Goal: Information Seeking & Learning: Learn about a topic

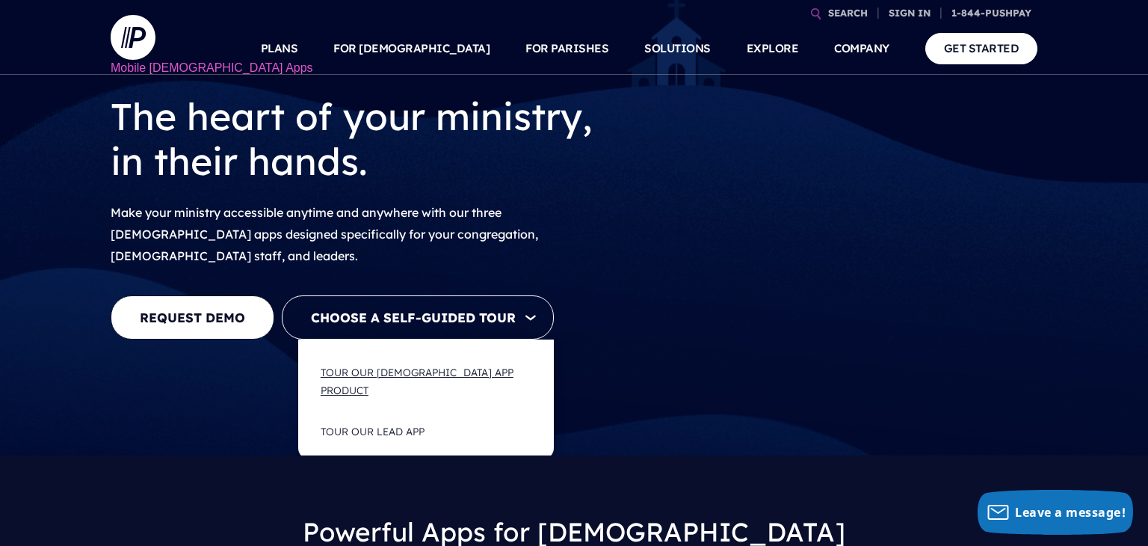
click at [478, 356] on button "Tour Our [DEMOGRAPHIC_DATA] App Product" at bounding box center [426, 381] width 241 height 59
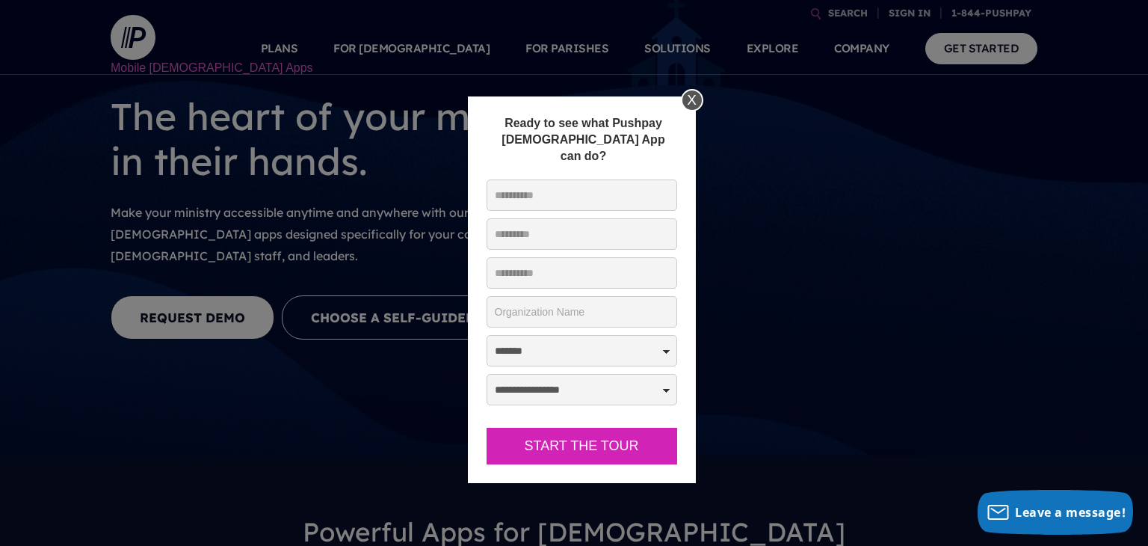
click at [697, 98] on div "X" at bounding box center [692, 100] width 22 height 22
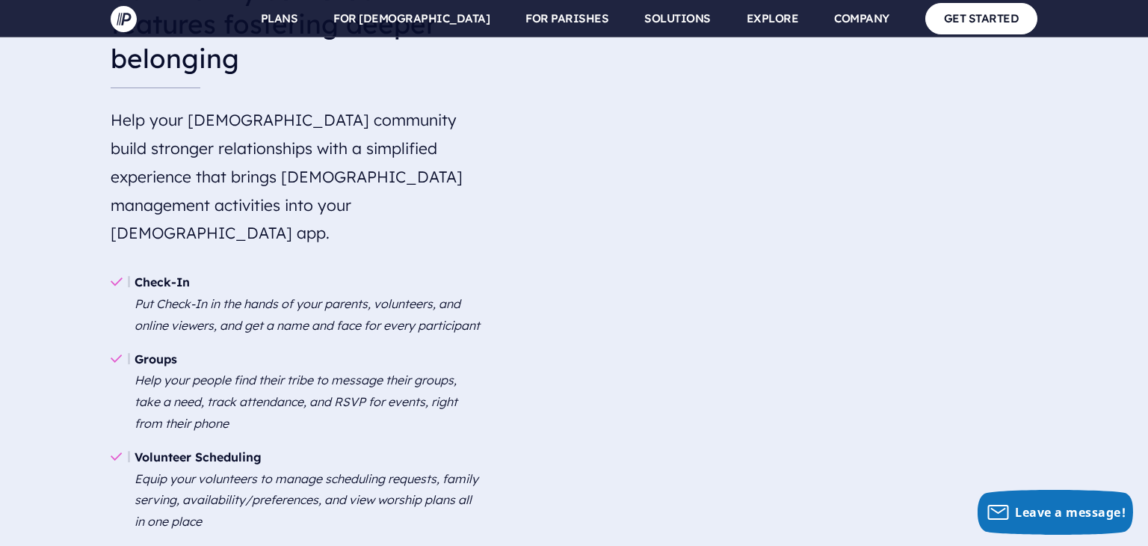
scroll to position [2110, 0]
click at [236, 371] on em "Help your people find their tribe to message their groups, take a need, track a…" at bounding box center [296, 400] width 323 height 58
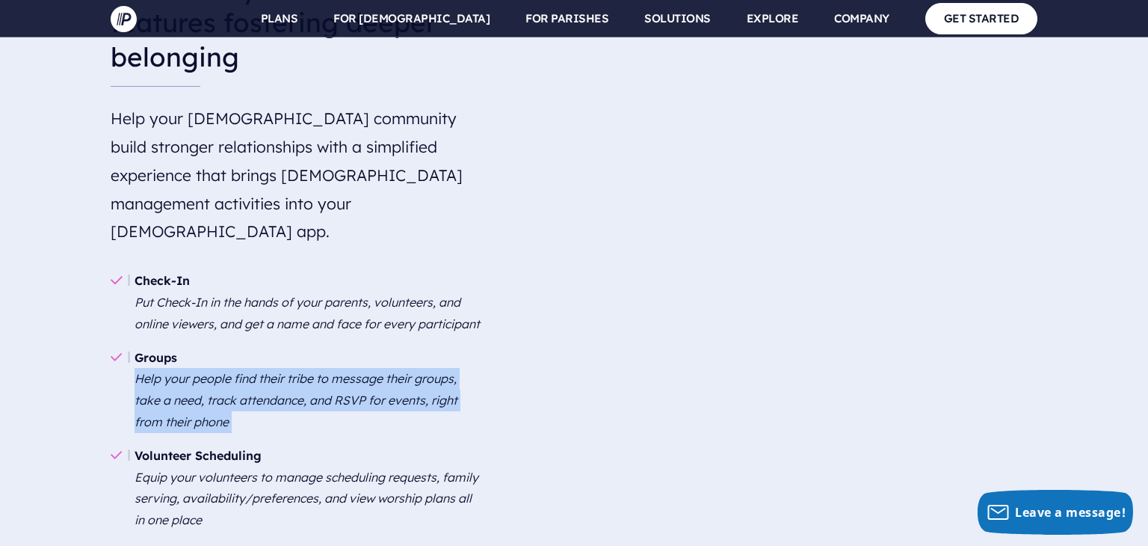
click at [236, 371] on em "Help your people find their tribe to message their groups, take a need, track a…" at bounding box center [296, 400] width 323 height 58
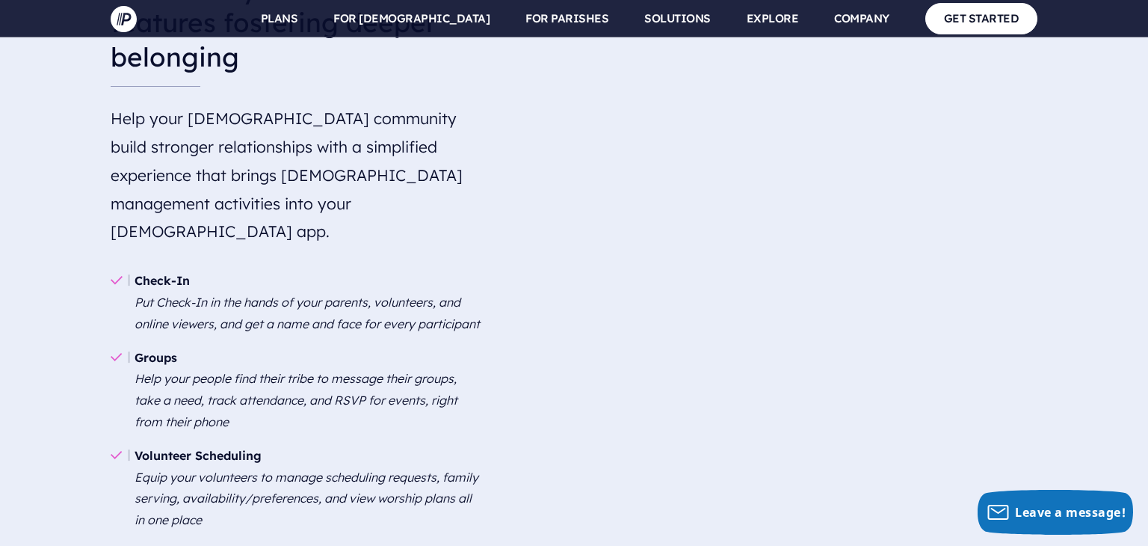
click at [236, 371] on em "Help your people find their tribe to message their groups, take a need, track a…" at bounding box center [296, 400] width 323 height 58
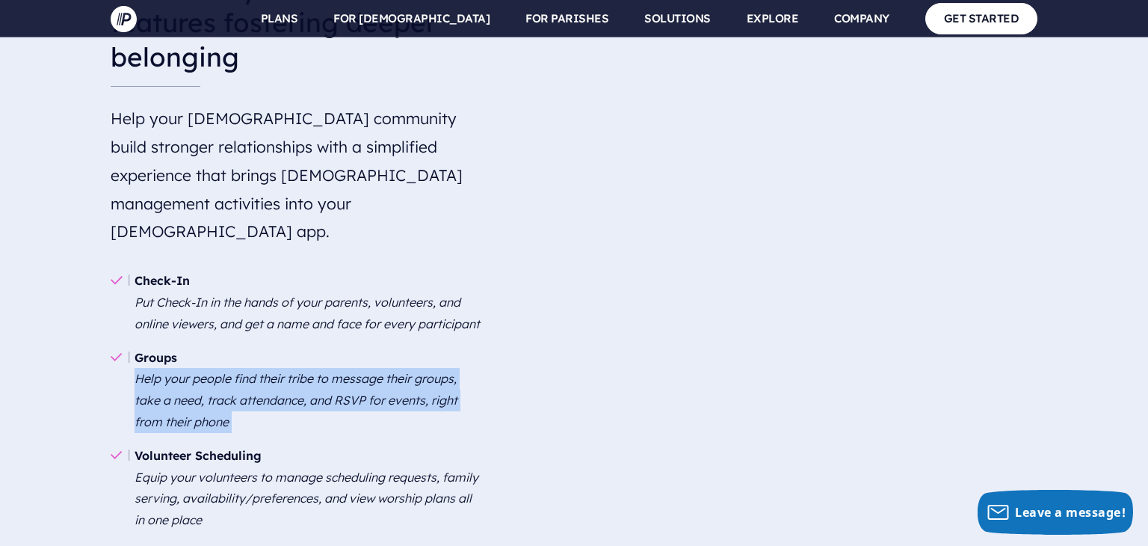
click at [236, 371] on em "Help your people find their tribe to message their groups, take a need, track a…" at bounding box center [296, 400] width 323 height 58
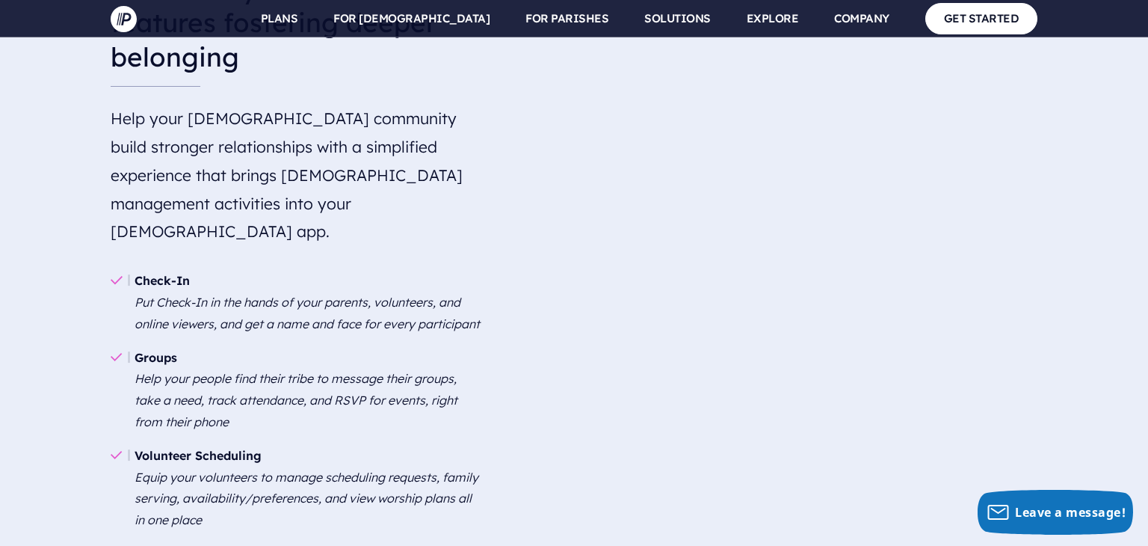
click at [236, 371] on em "Help your people find their tribe to message their groups, take a need, track a…" at bounding box center [296, 400] width 323 height 58
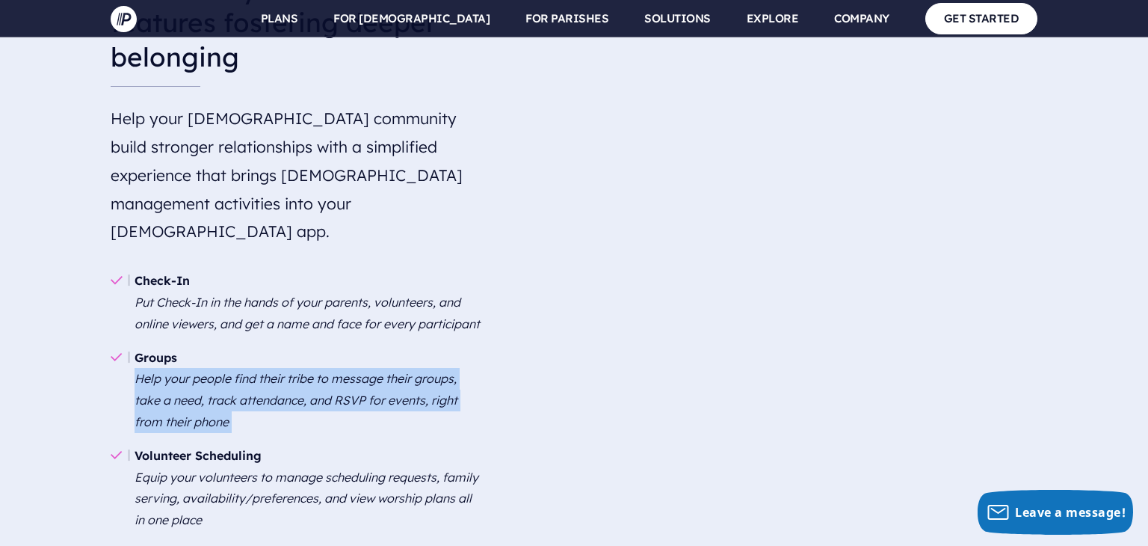
click at [236, 371] on em "Help your people find their tribe to message their groups, take a need, track a…" at bounding box center [296, 400] width 323 height 58
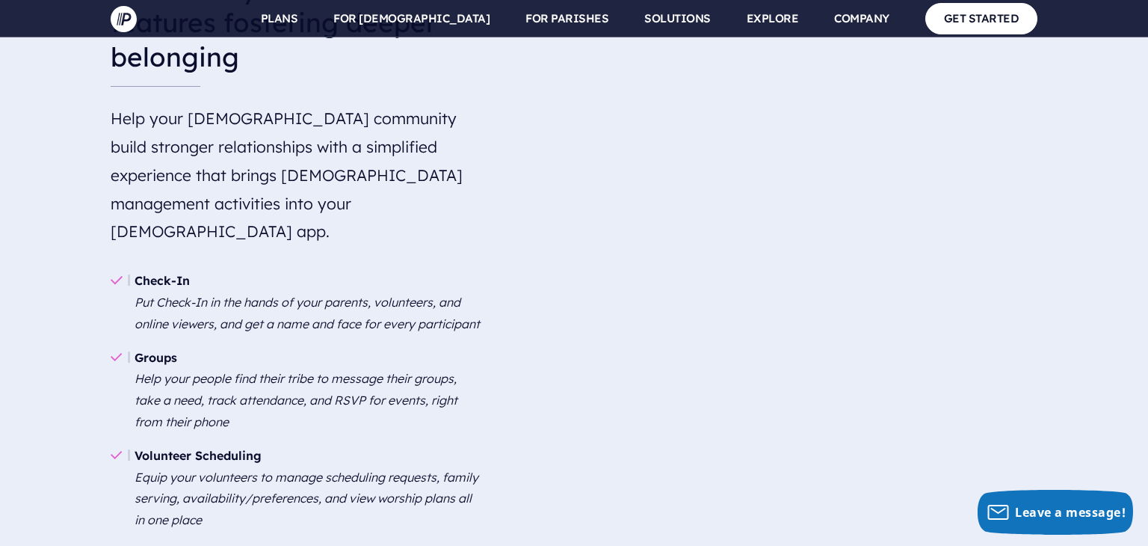
click at [236, 371] on em "Help your people find their tribe to message their groups, take a need, track a…" at bounding box center [296, 400] width 323 height 58
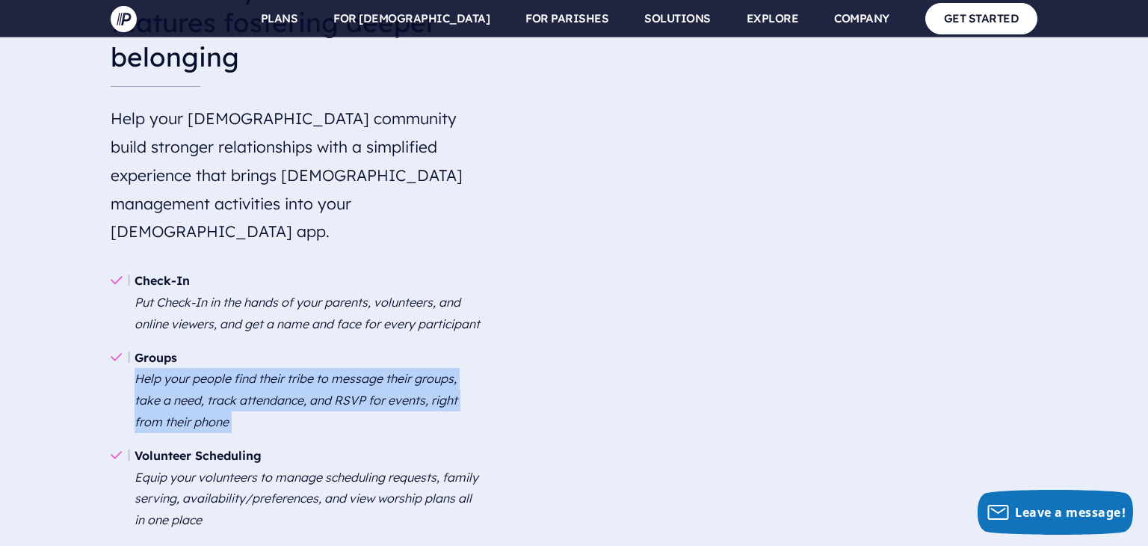
click at [236, 371] on em "Help your people find their tribe to message their groups, take a need, track a…" at bounding box center [296, 400] width 323 height 58
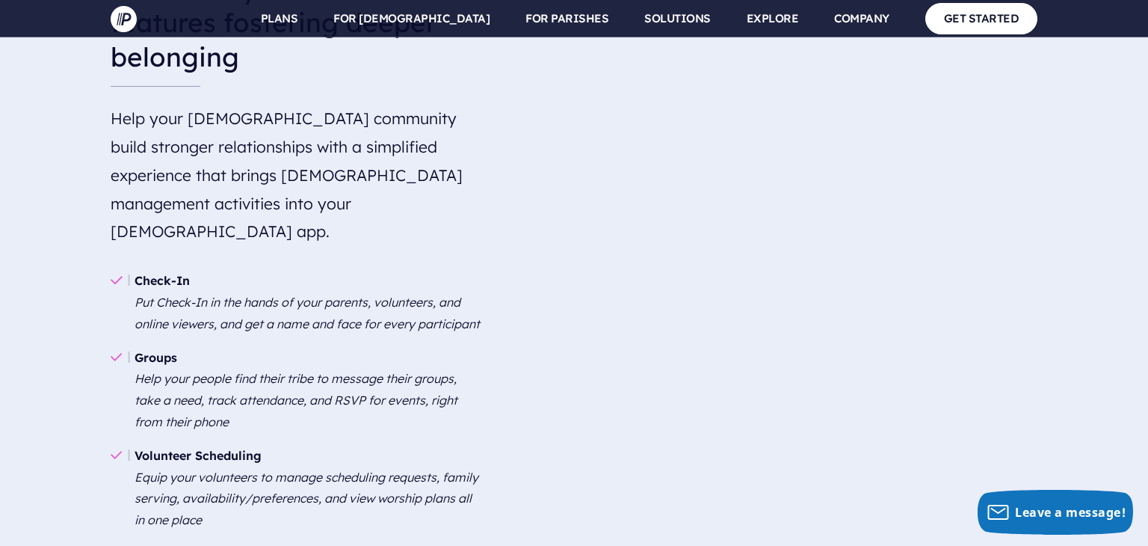
click at [236, 371] on em "Help your people find their tribe to message their groups, take a need, track a…" at bounding box center [296, 400] width 323 height 58
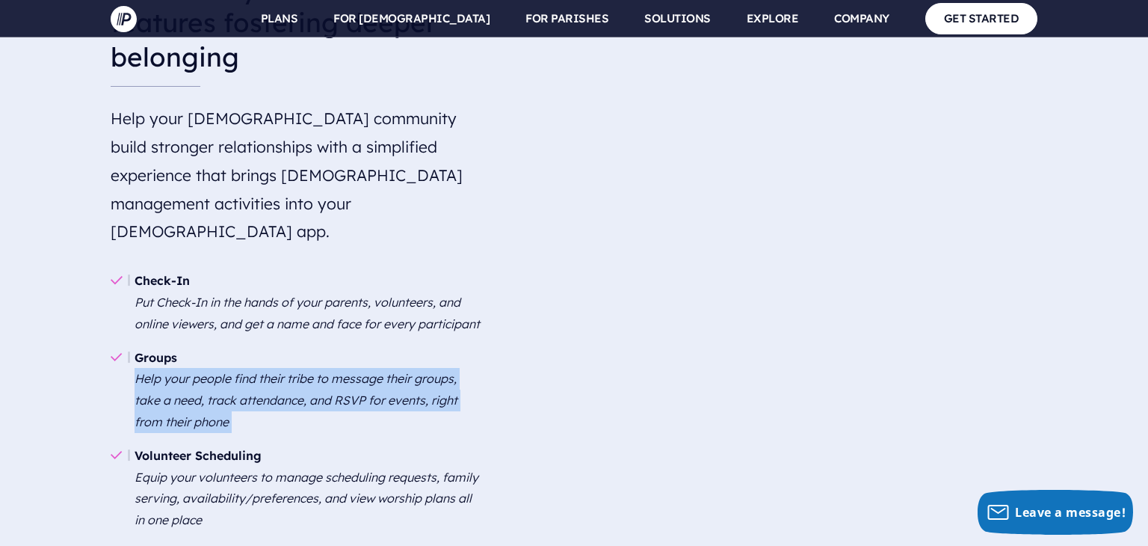
click at [236, 371] on em "Help your people find their tribe to message their groups, take a need, track a…" at bounding box center [296, 400] width 323 height 58
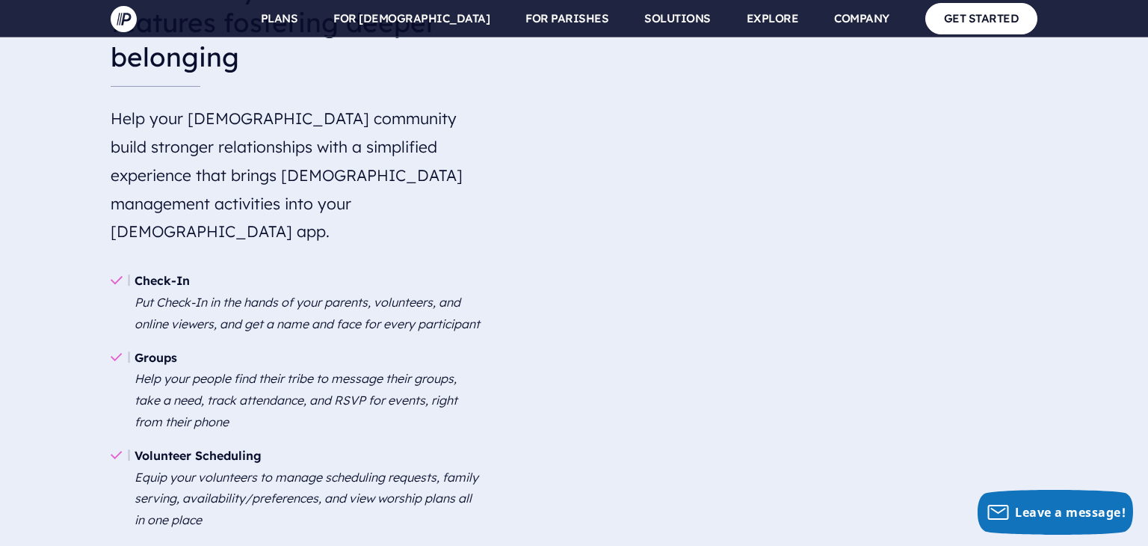
click at [236, 371] on em "Help your people find their tribe to message their groups, take a need, track a…" at bounding box center [296, 400] width 323 height 58
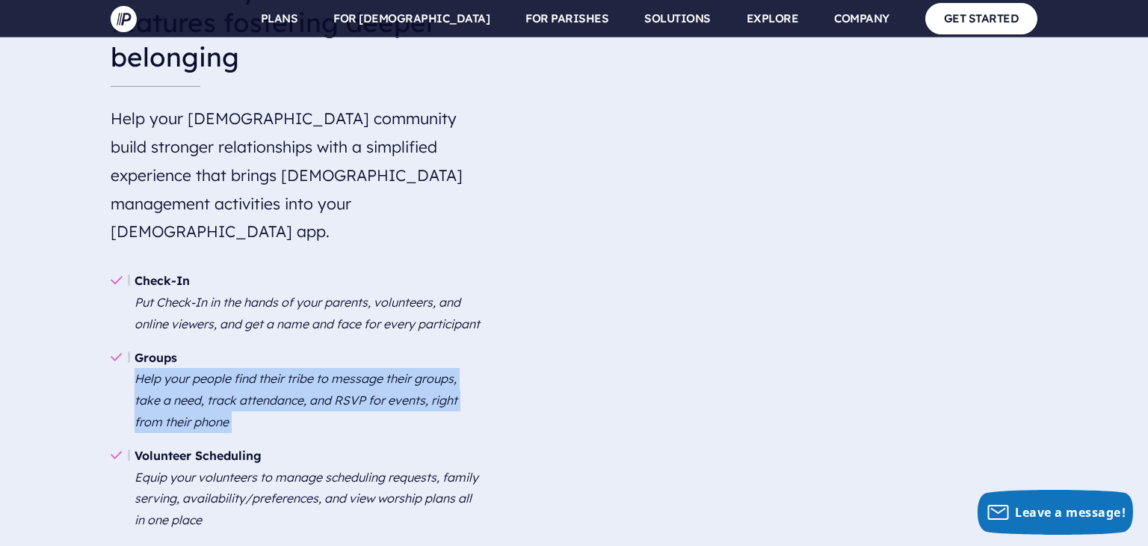
click at [236, 371] on em "Help your people find their tribe to message their groups, take a need, track a…" at bounding box center [296, 400] width 323 height 58
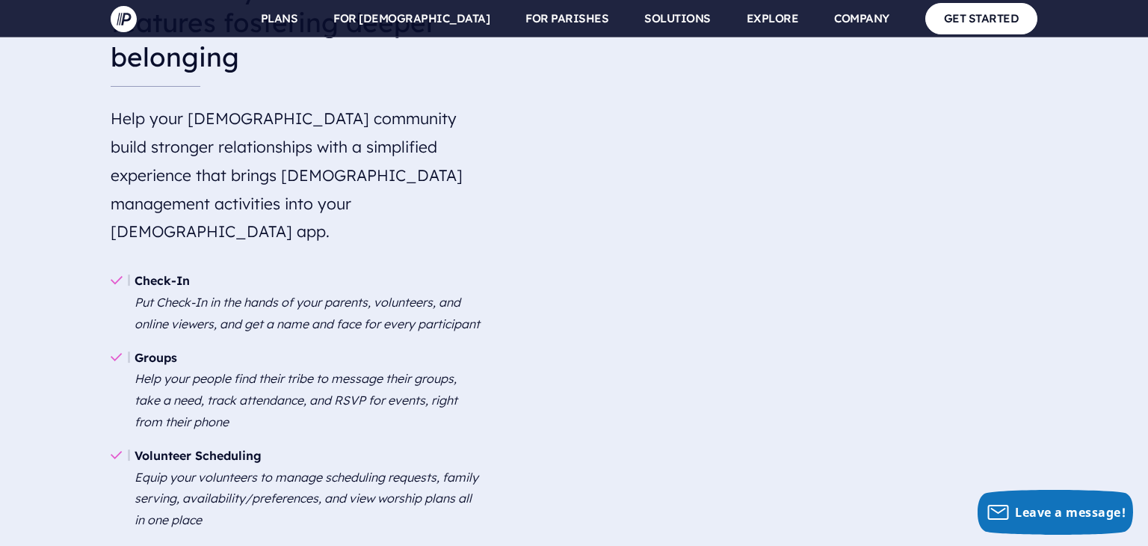
click at [236, 371] on em "Help your people find their tribe to message their groups, take a need, track a…" at bounding box center [296, 400] width 323 height 58
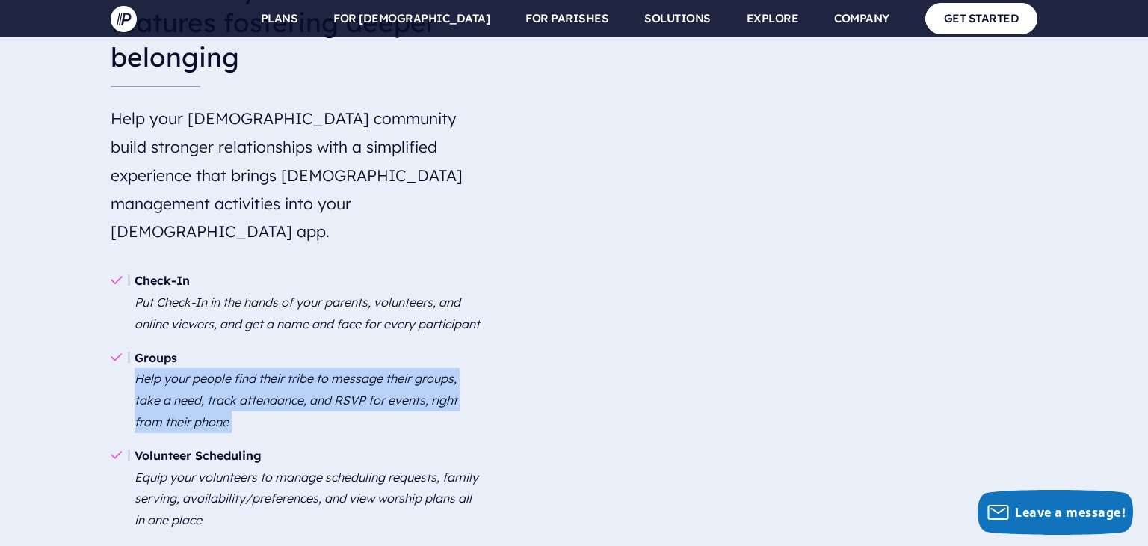
click at [236, 371] on em "Help your people find their tribe to message their groups, take a need, track a…" at bounding box center [296, 400] width 323 height 58
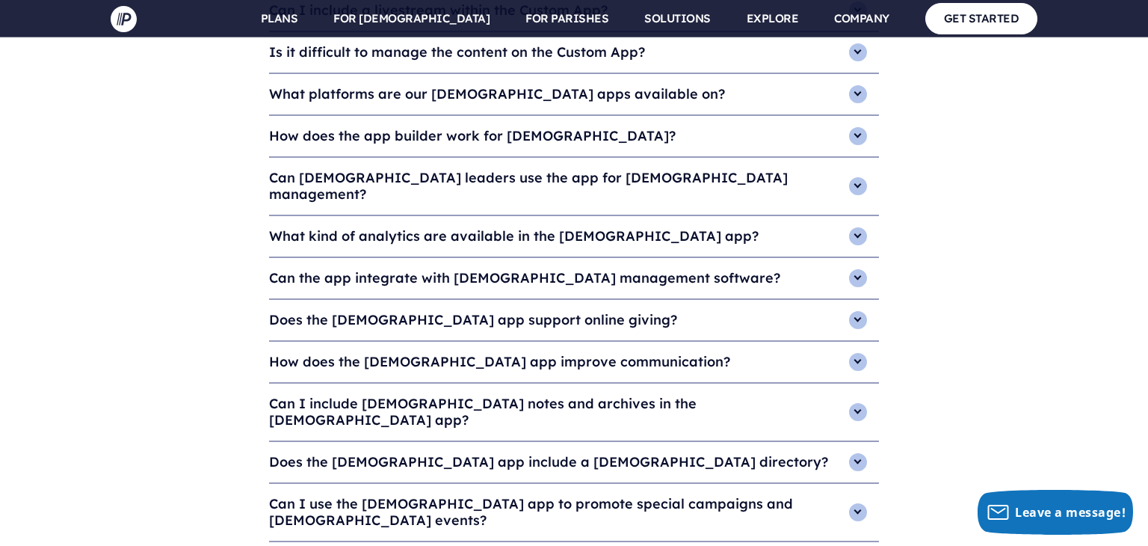
scroll to position [4973, 0]
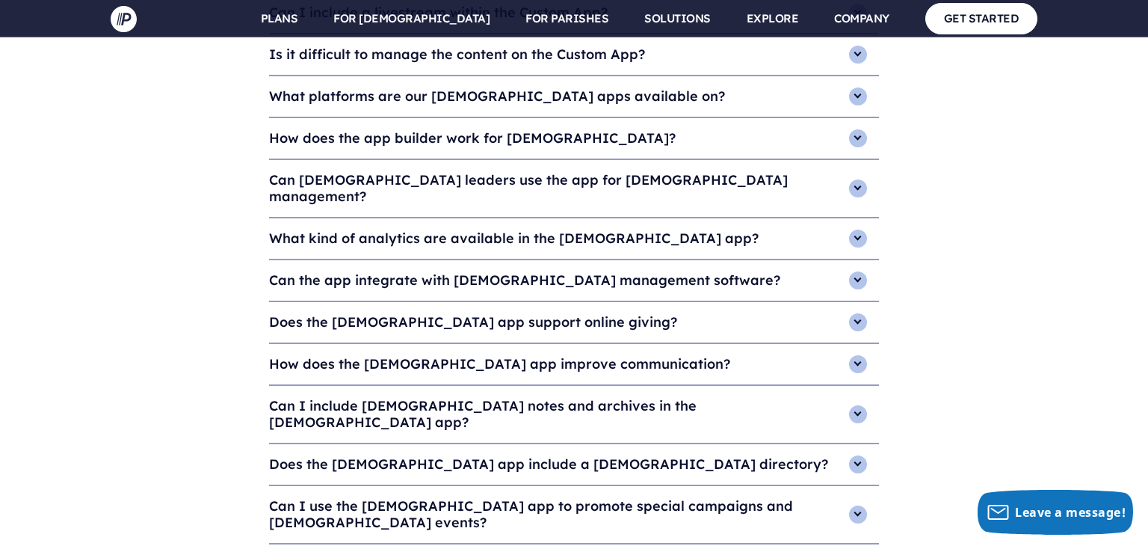
click at [561, 444] on h4 "Does the [DEMOGRAPHIC_DATA] app include a [DEMOGRAPHIC_DATA] directory?" at bounding box center [574, 464] width 610 height 40
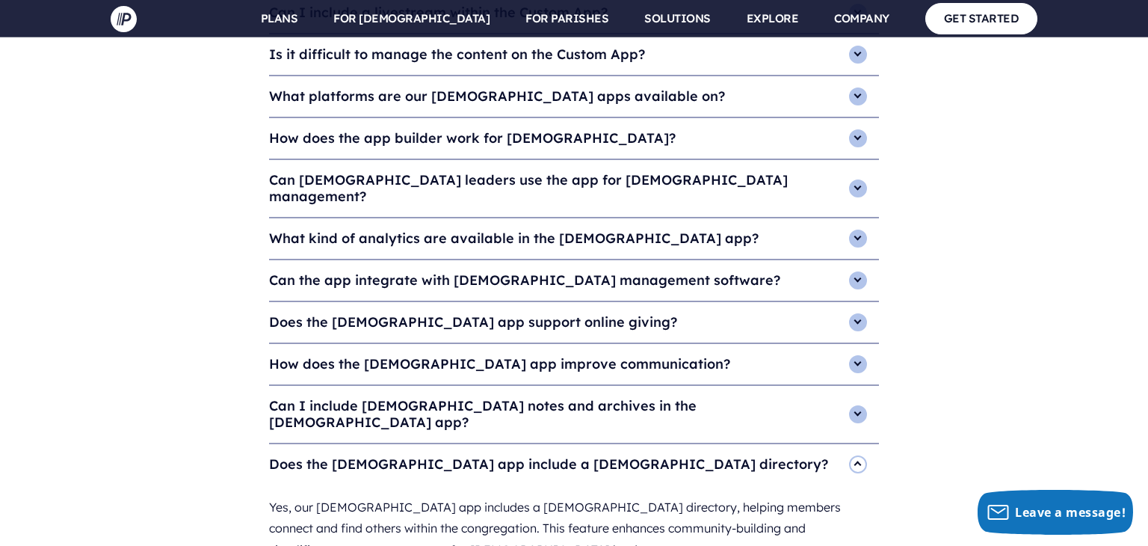
click at [465, 484] on div "Yes, our [DEMOGRAPHIC_DATA] app includes a [DEMOGRAPHIC_DATA] directory, helpin…" at bounding box center [574, 528] width 610 height 88
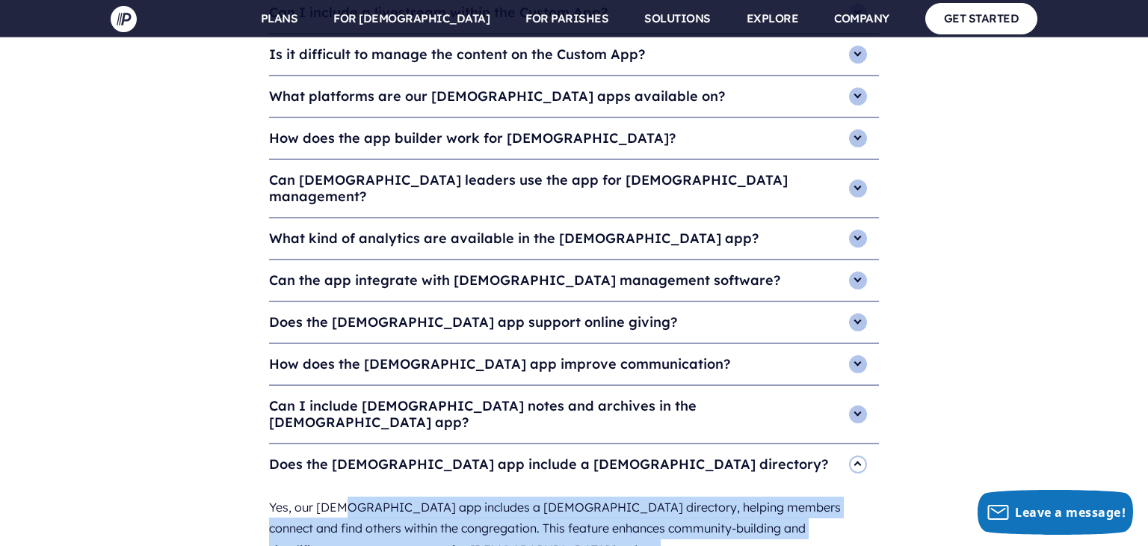
click at [465, 484] on div "Yes, our [DEMOGRAPHIC_DATA] app includes a [DEMOGRAPHIC_DATA] directory, helpin…" at bounding box center [574, 528] width 610 height 88
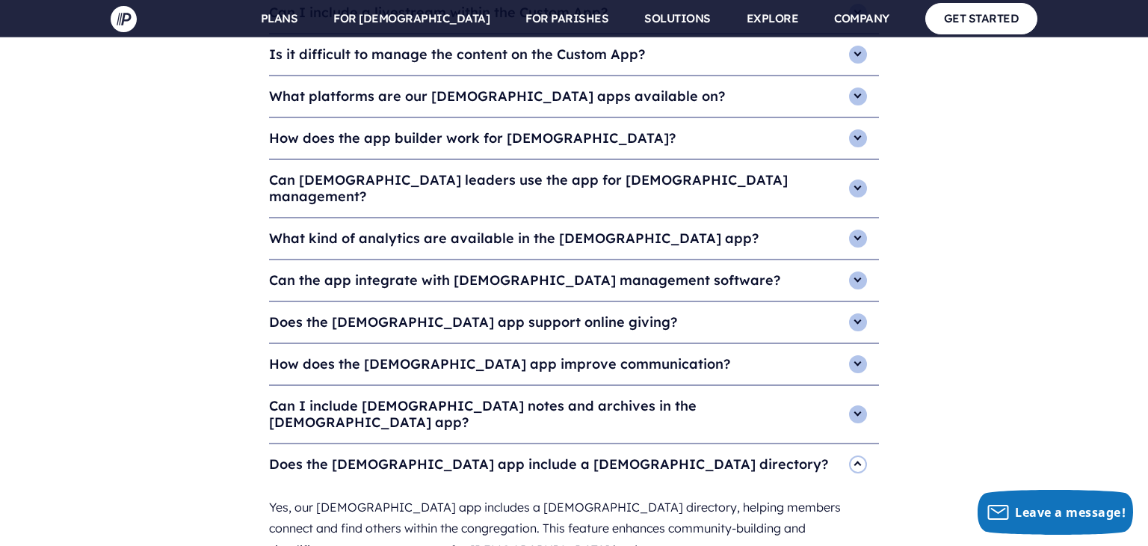
click at [465, 484] on div "Yes, our [DEMOGRAPHIC_DATA] app includes a [DEMOGRAPHIC_DATA] directory, helpin…" at bounding box center [574, 528] width 610 height 88
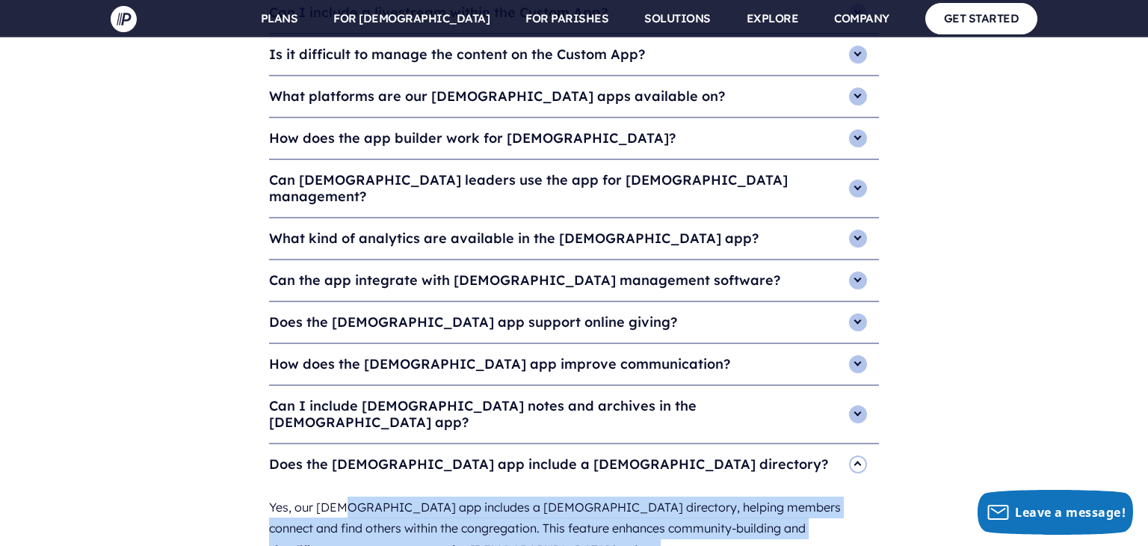
click at [465, 484] on div "Yes, our [DEMOGRAPHIC_DATA] app includes a [DEMOGRAPHIC_DATA] directory, helpin…" at bounding box center [574, 528] width 610 height 88
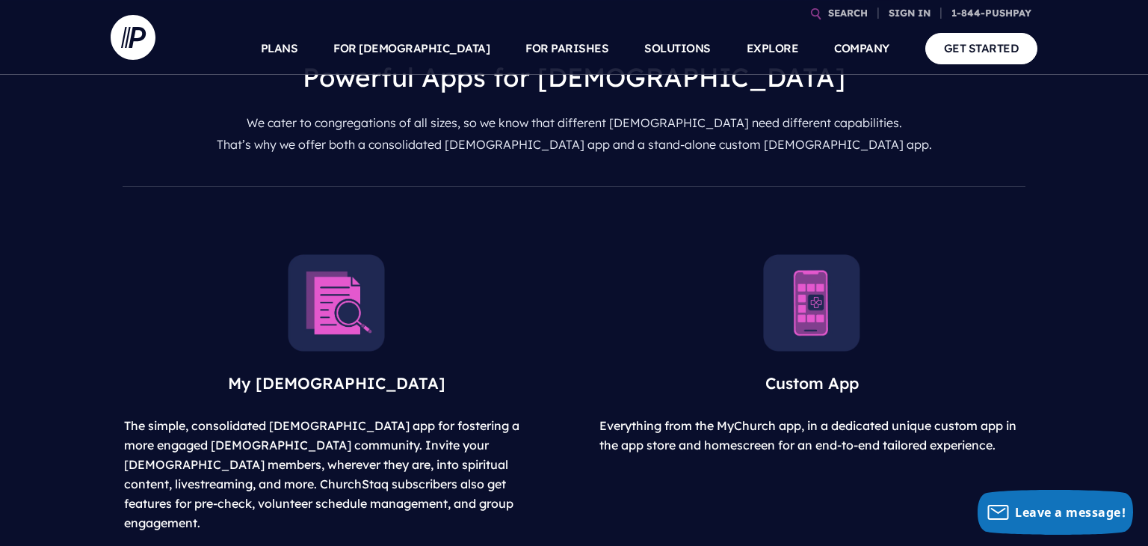
scroll to position [0, 0]
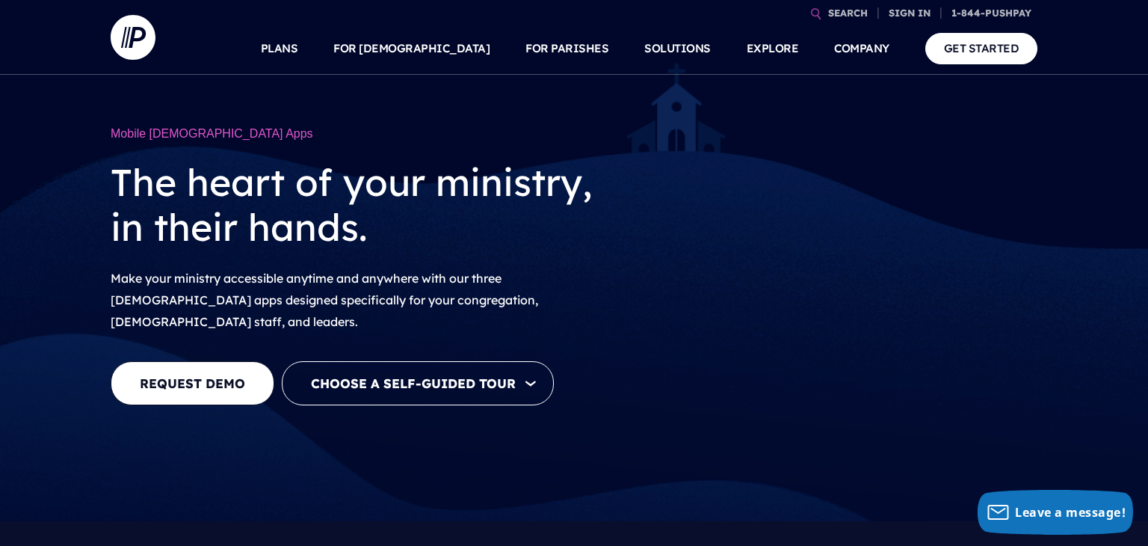
click at [1056, 329] on div "Mobile [DEMOGRAPHIC_DATA] Apps The heart of your ministry, in their hands. Make…" at bounding box center [574, 260] width 1148 height 521
